Goal: Information Seeking & Learning: Check status

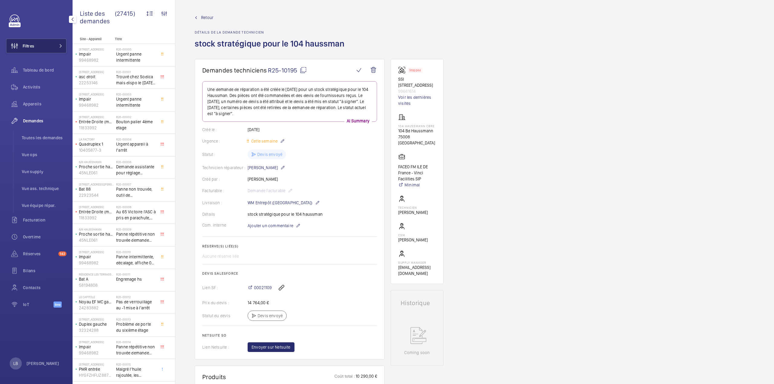
click at [46, 40] on button "Filtres" at bounding box center [36, 46] width 60 height 15
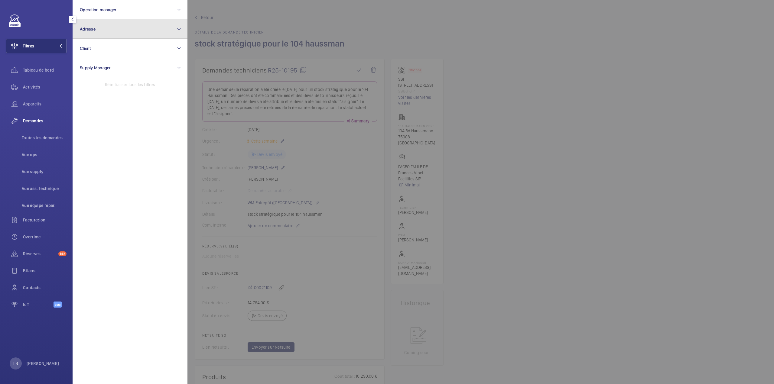
click at [109, 26] on button "Adresse" at bounding box center [130, 28] width 115 height 19
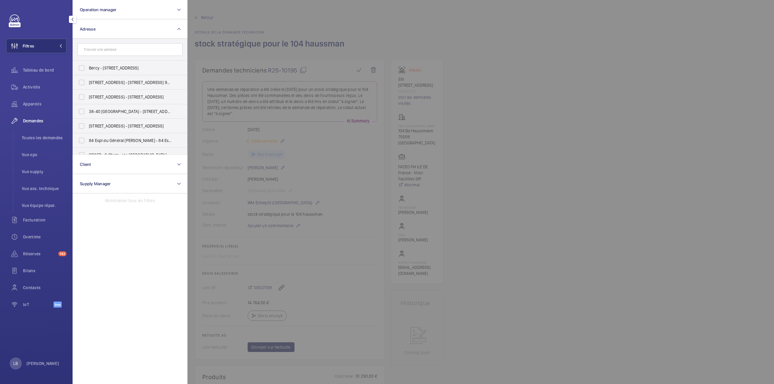
click at [97, 54] on input "text" at bounding box center [129, 49] width 105 height 13
click at [105, 52] on input "hotel" at bounding box center [129, 49] width 105 height 13
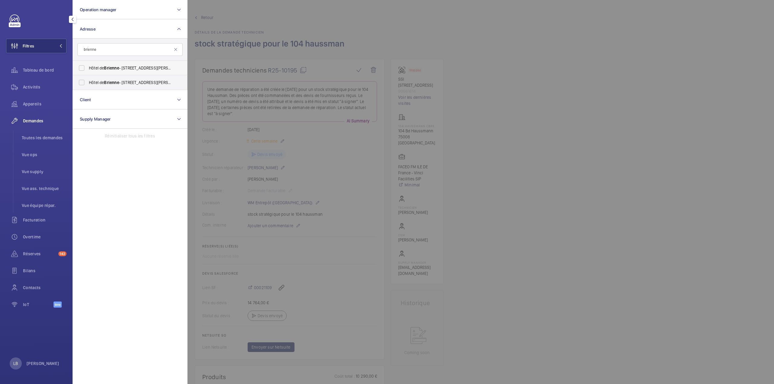
type input "brienne"
click at [83, 67] on label "[GEOGRAPHIC_DATA][STREET_ADDRESS][PERSON_NAME]" at bounding box center [125, 68] width 105 height 15
click at [83, 67] on input "[GEOGRAPHIC_DATA][STREET_ADDRESS][PERSON_NAME]" at bounding box center [82, 68] width 12 height 12
checkbox input "true"
click at [82, 81] on label "[GEOGRAPHIC_DATA][STREET_ADDRESS][PERSON_NAME]" at bounding box center [125, 82] width 105 height 15
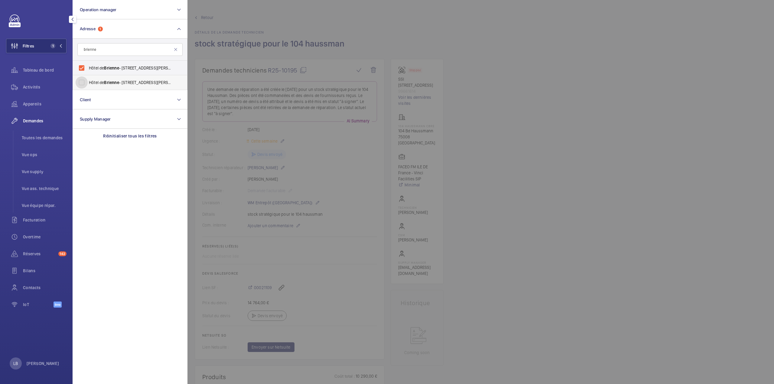
click at [82, 81] on input "[GEOGRAPHIC_DATA][STREET_ADDRESS][PERSON_NAME]" at bounding box center [82, 82] width 12 height 12
checkbox input "true"
click at [532, 58] on div at bounding box center [574, 192] width 774 height 384
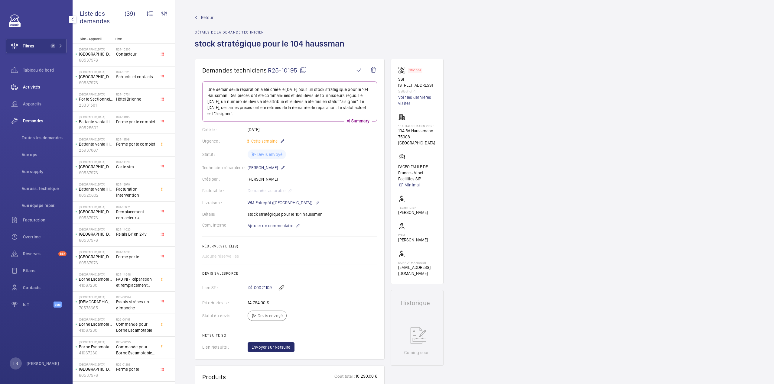
click at [36, 87] on span "Activités" at bounding box center [45, 87] width 44 height 6
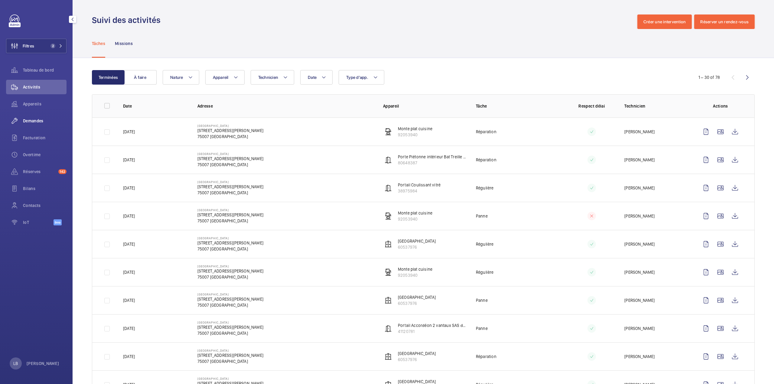
click at [27, 125] on div "Demandes" at bounding box center [36, 121] width 60 height 15
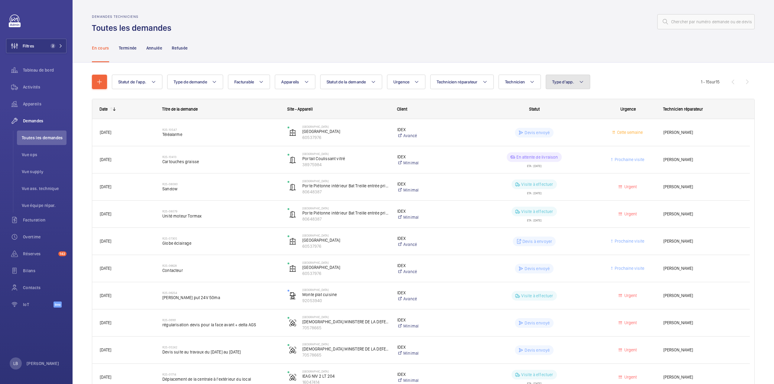
click at [570, 78] on button "Type d'app." at bounding box center [568, 82] width 44 height 15
click at [557, 144] on label "Sécurité incendie" at bounding box center [598, 144] width 105 height 15
click at [557, 144] on input "Sécurité incendie" at bounding box center [555, 144] width 12 height 12
checkbox input "true"
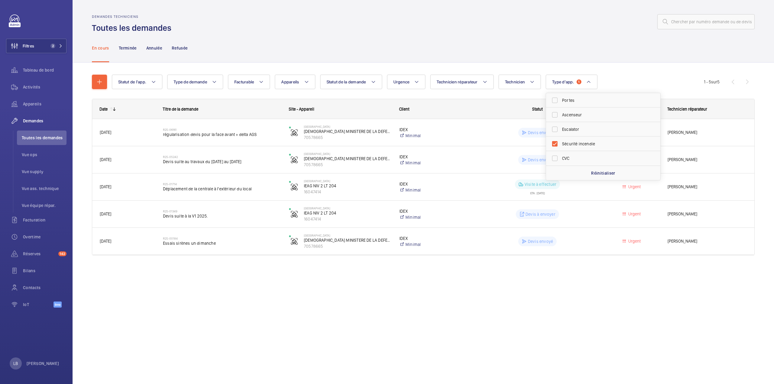
click at [358, 29] on div "Demandes techniciens Toutes les demandes" at bounding box center [423, 24] width 663 height 19
click at [132, 47] on p "Terminée" at bounding box center [128, 48] width 18 height 6
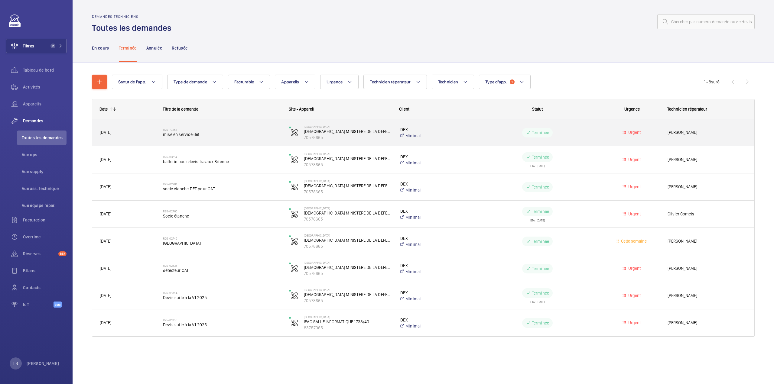
click at [489, 130] on wm-front-pills-cell "Terminée" at bounding box center [537, 133] width 118 height 10
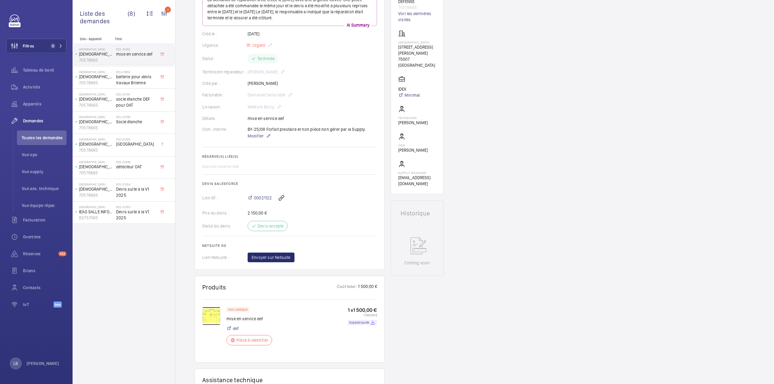
scroll to position [91, 0]
click at [259, 197] on span "00021122" at bounding box center [263, 197] width 18 height 6
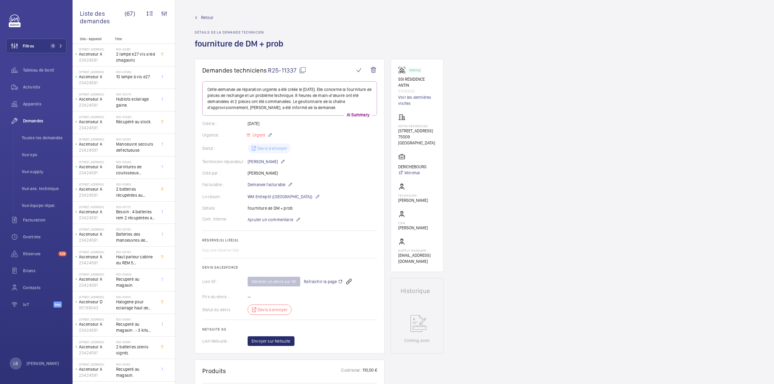
scroll to position [151, 0]
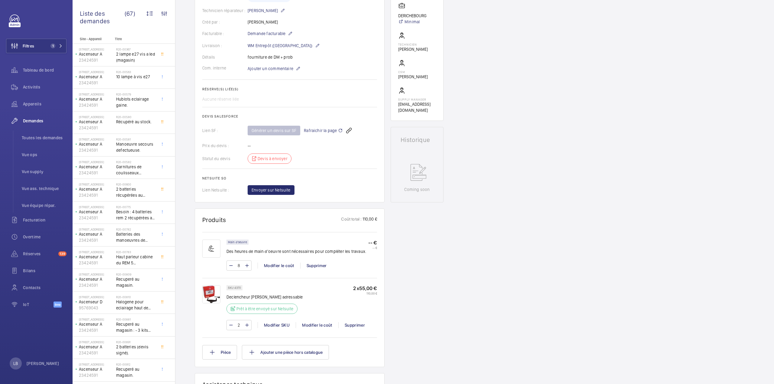
click at [590, 149] on div "Demandes techniciens R25-11337 Cette demande de réparation urgente a été créée …" at bounding box center [474, 259] width 599 height 703
click at [36, 46] on button "Filtres 1" at bounding box center [36, 46] width 60 height 15
